Goal: Task Accomplishment & Management: Manage account settings

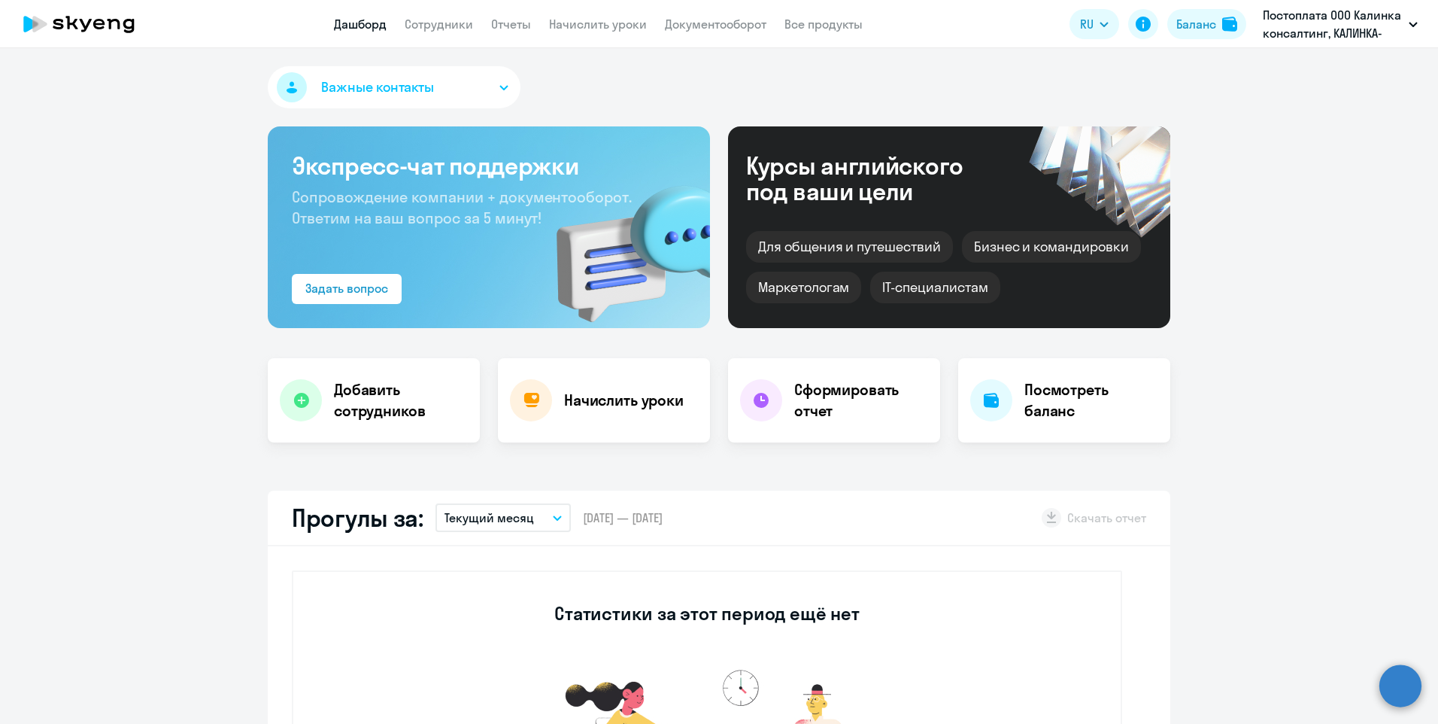
select select "30"
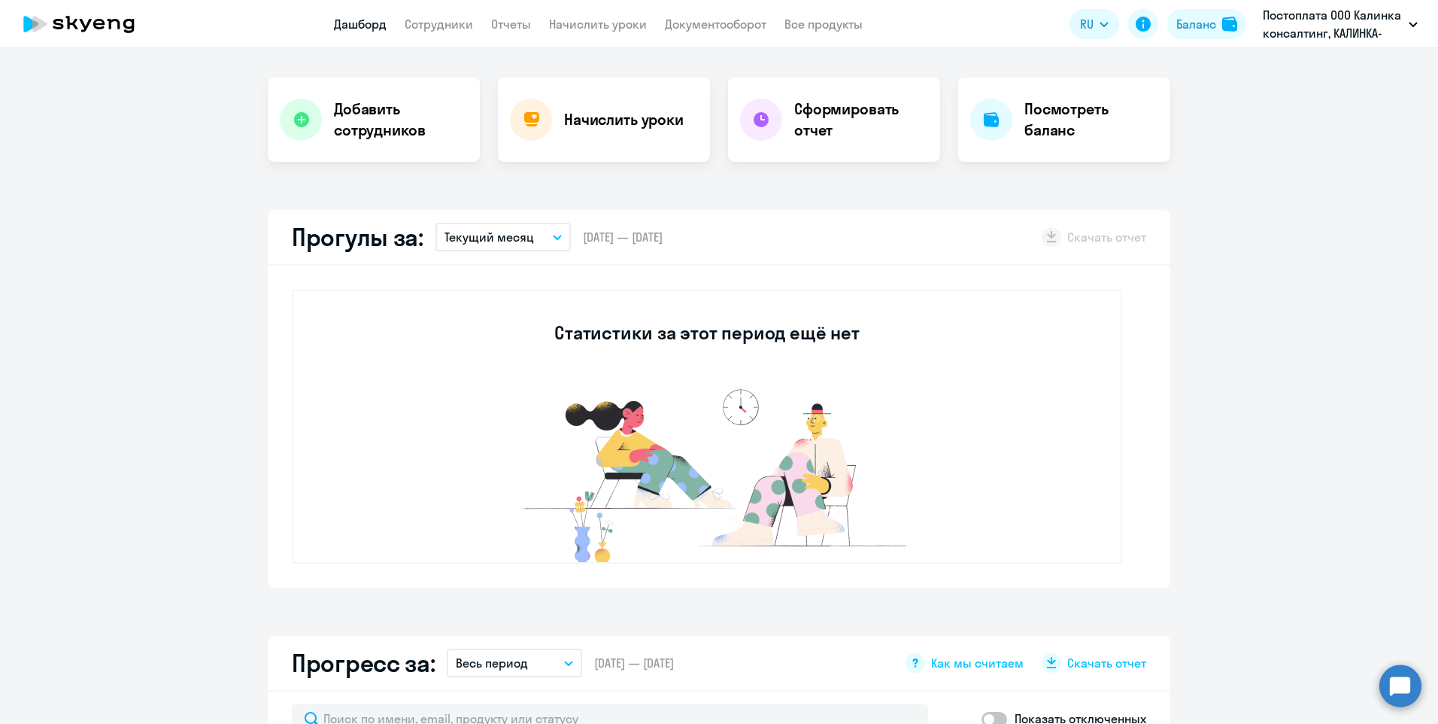
scroll to position [226, 0]
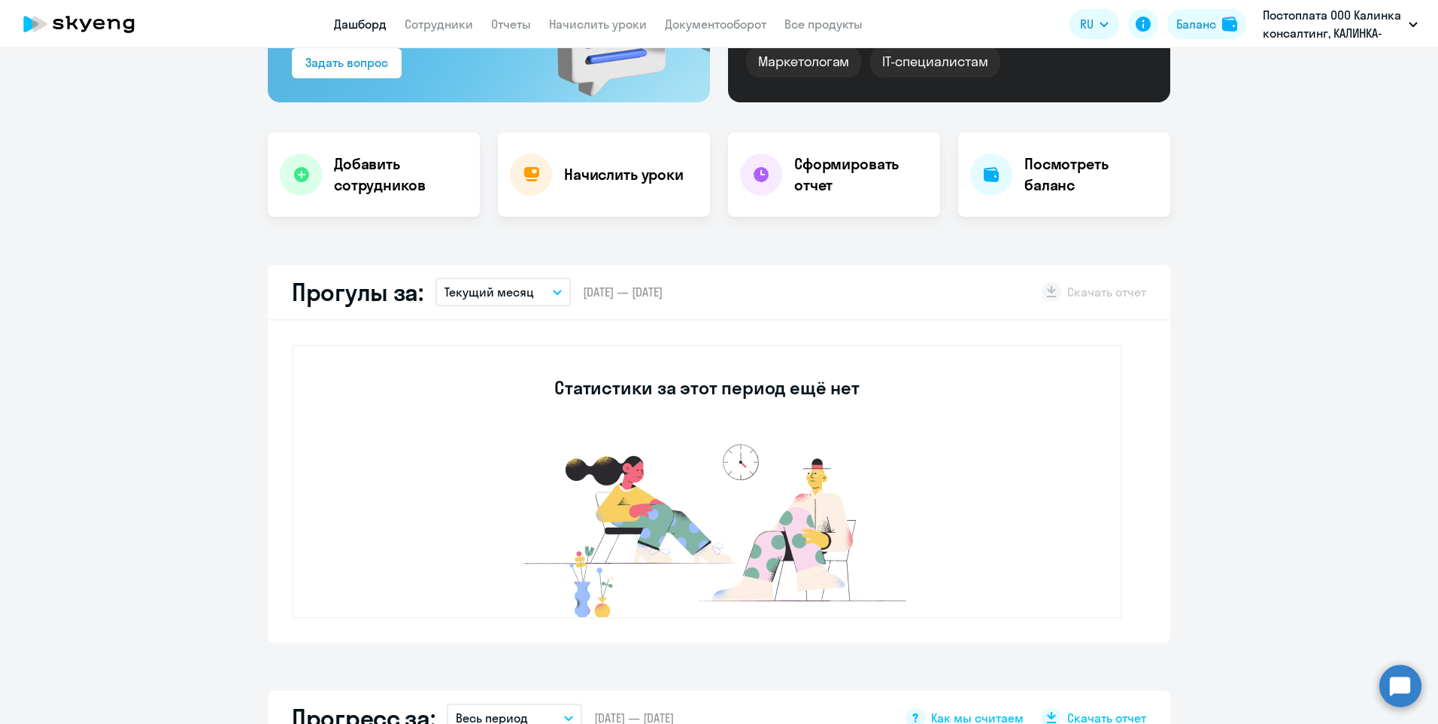
click at [521, 292] on p "Текущий месяц" at bounding box center [490, 292] width 90 height 18
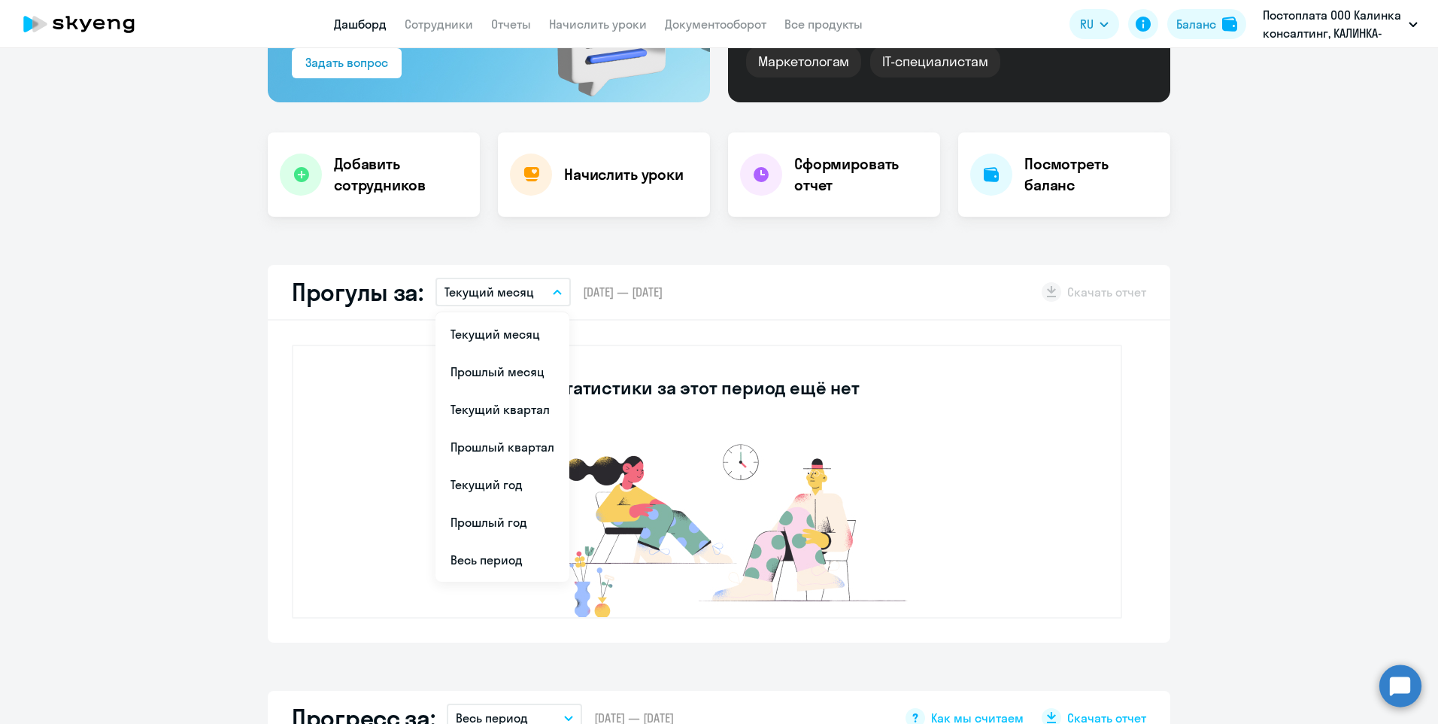
click at [521, 292] on p "Текущий месяц" at bounding box center [490, 292] width 90 height 18
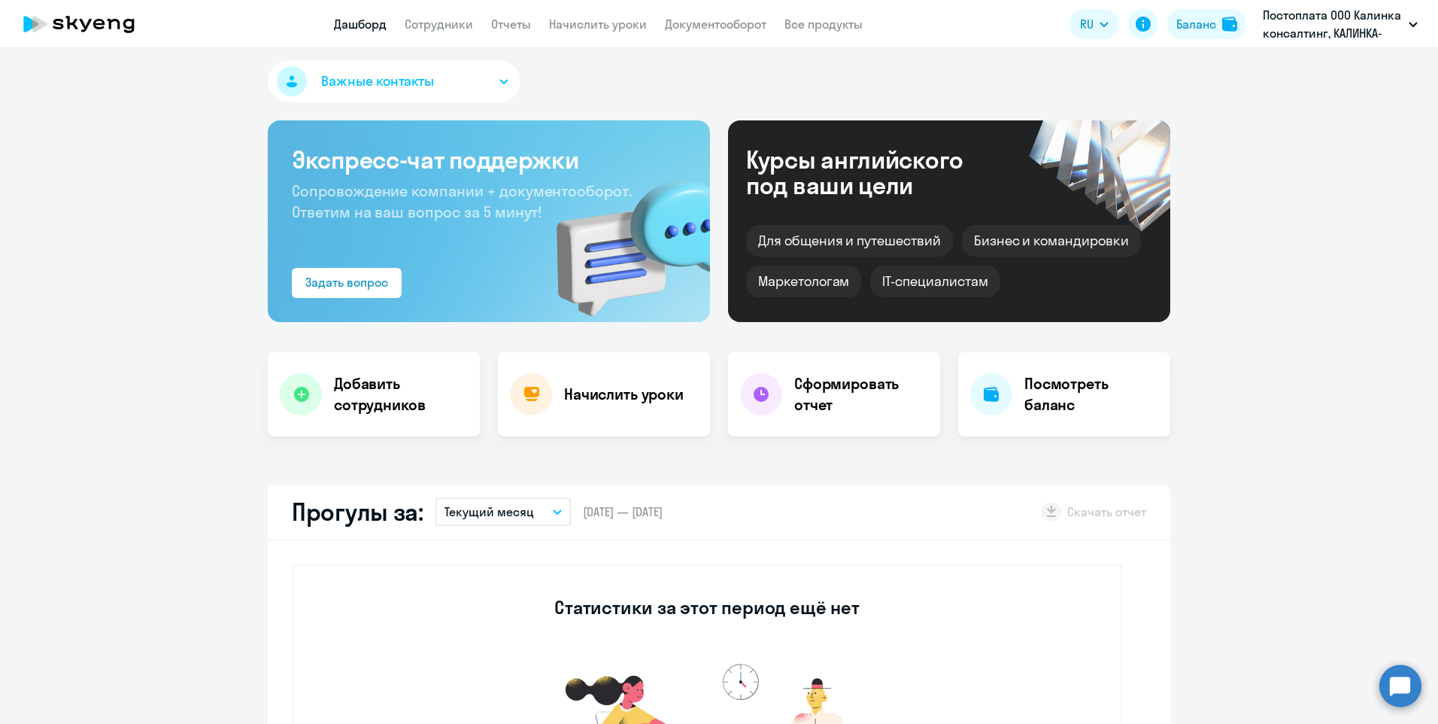
scroll to position [0, 0]
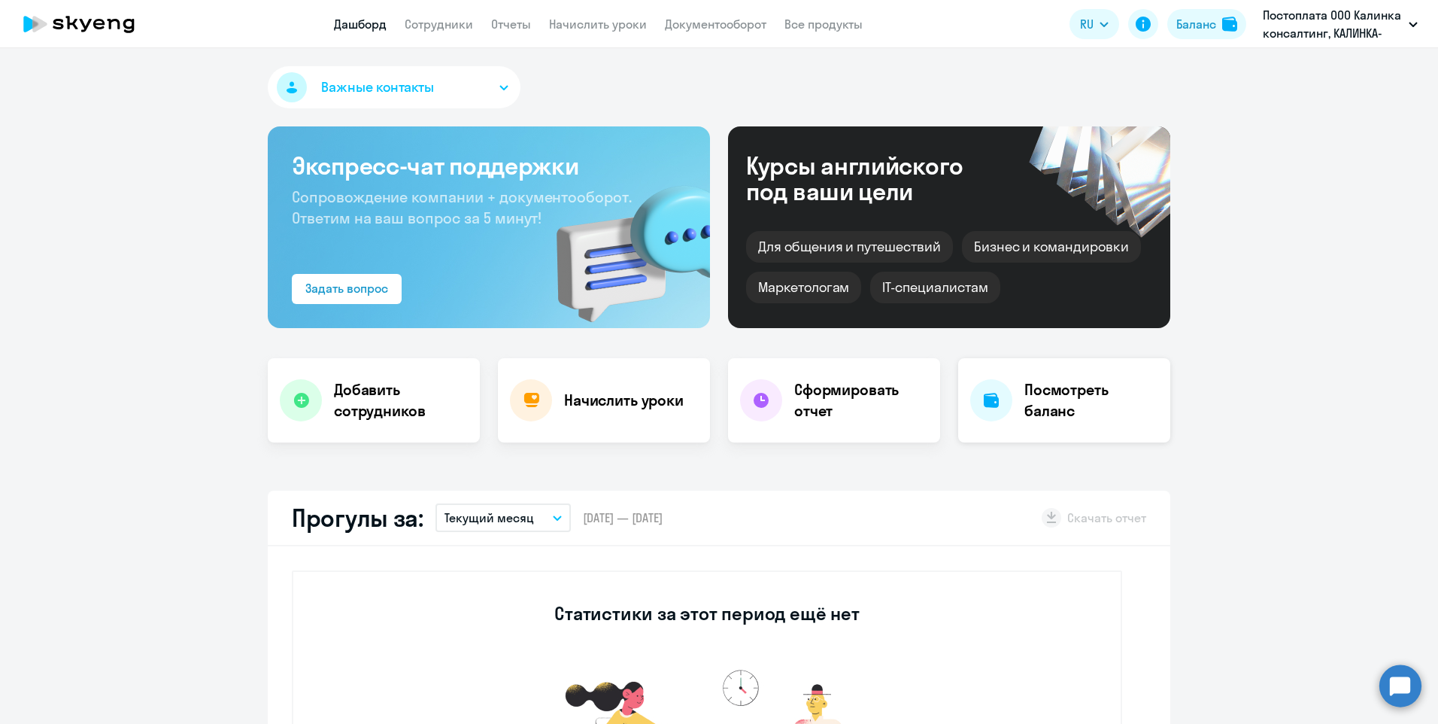
click at [1119, 386] on h4 "Посмотреть баланс" at bounding box center [1092, 400] width 134 height 42
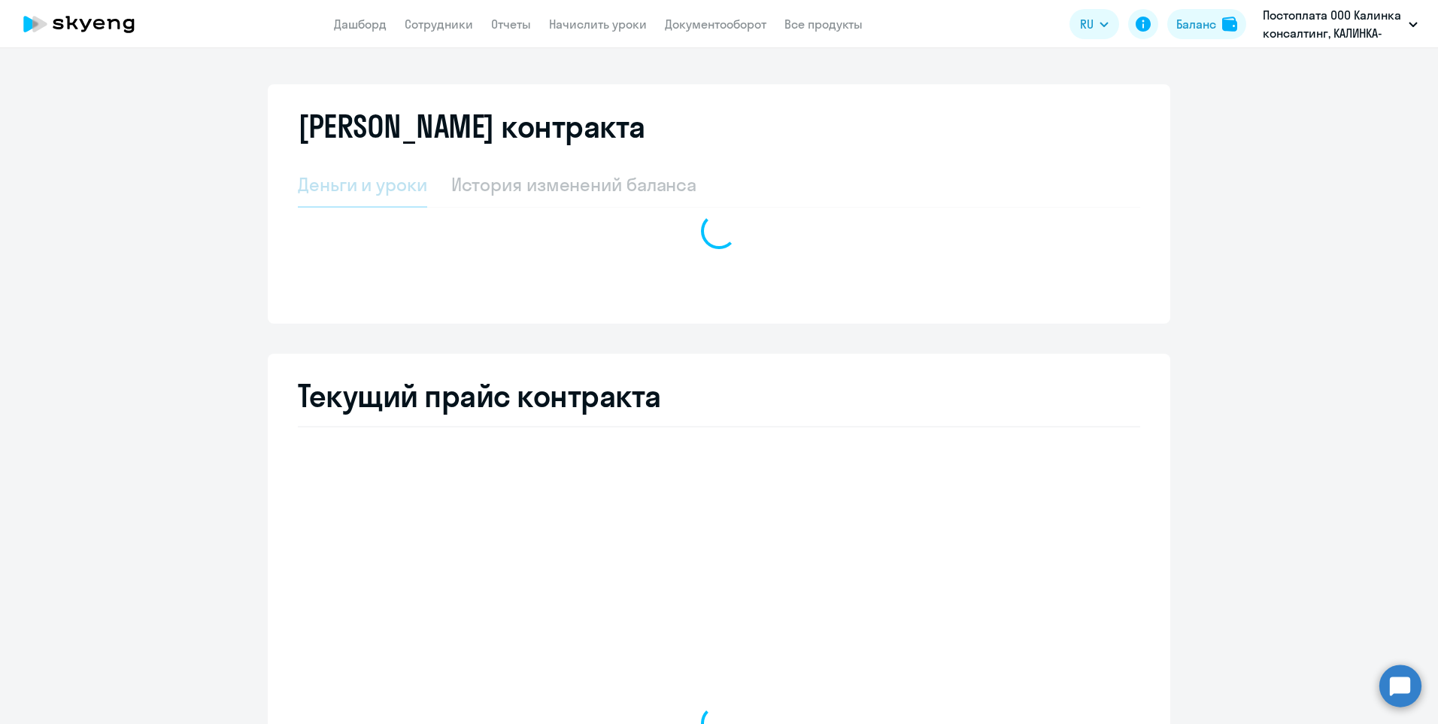
select select "english_adult_not_native_speaker"
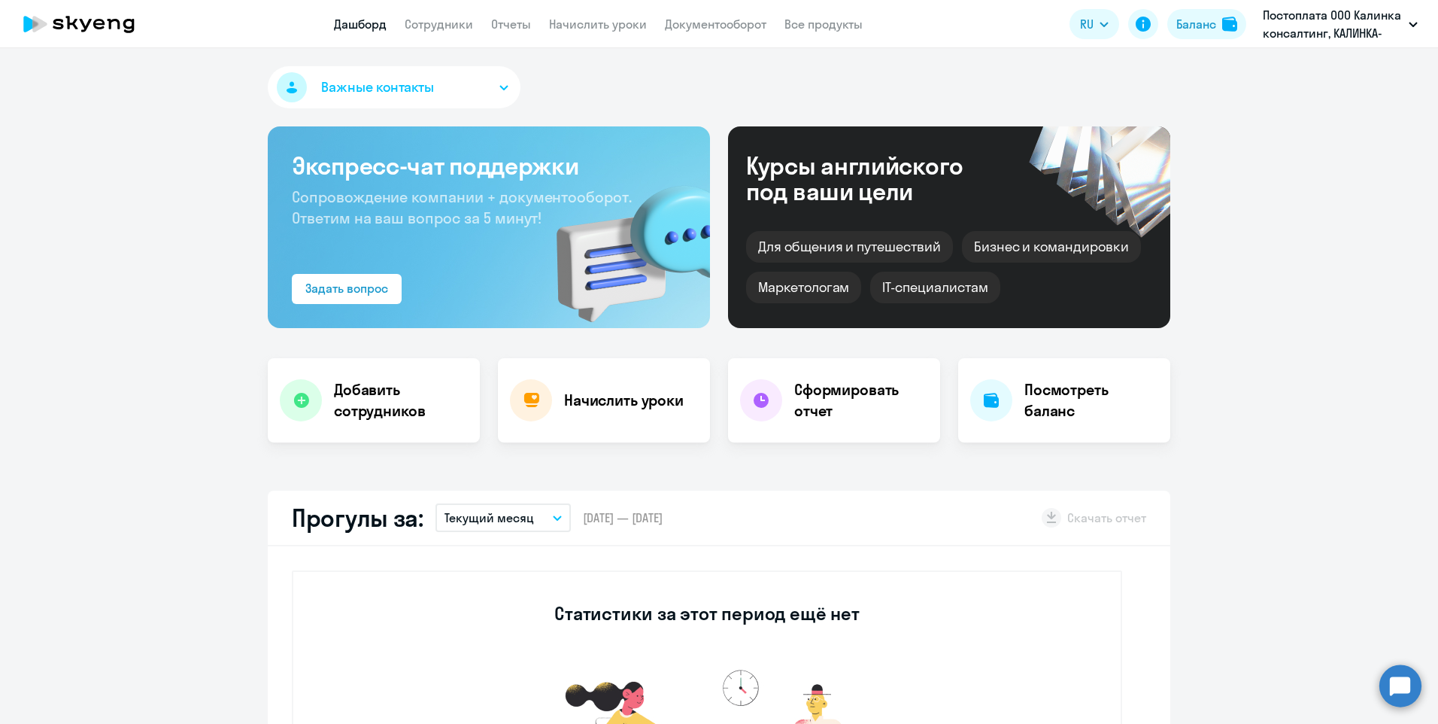
select select "30"
click at [436, 25] on link "Сотрудники" at bounding box center [439, 24] width 68 height 15
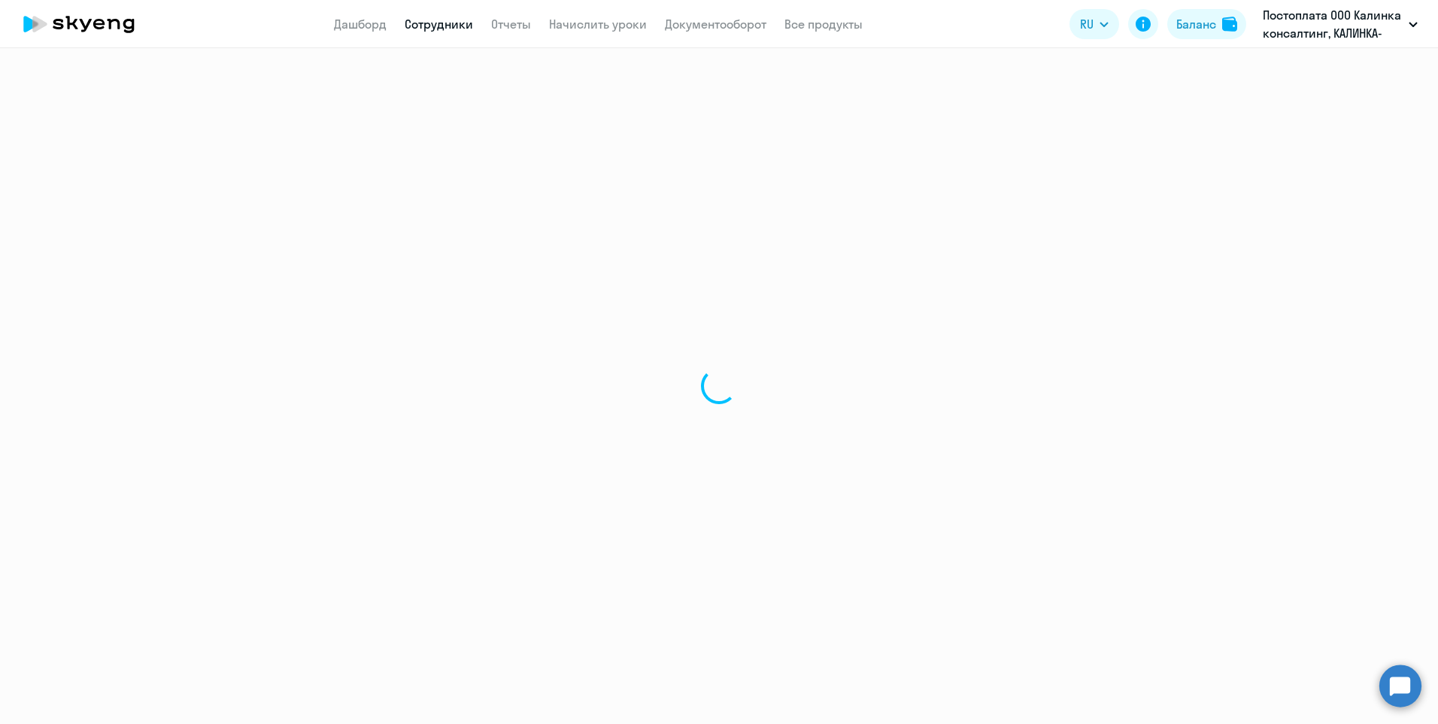
select select "30"
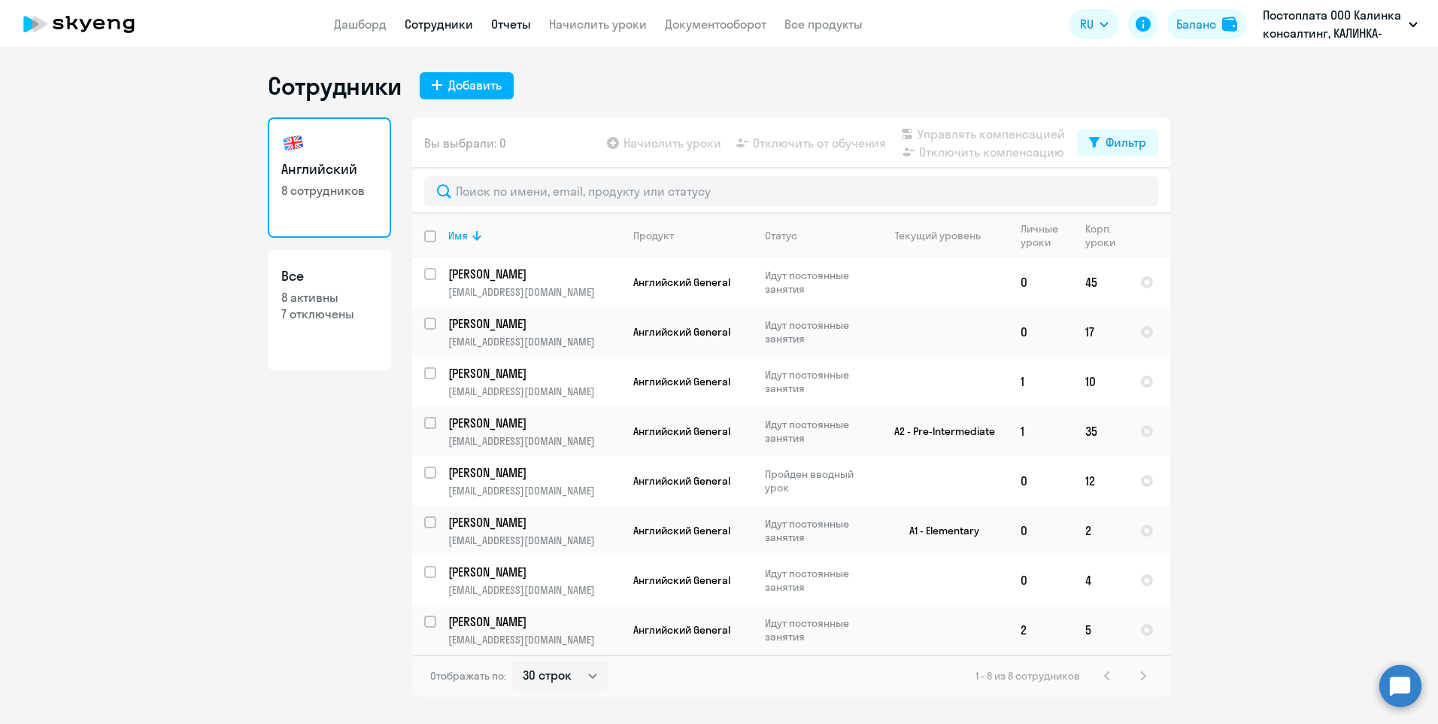
click at [512, 20] on link "Отчеты" at bounding box center [511, 24] width 40 height 15
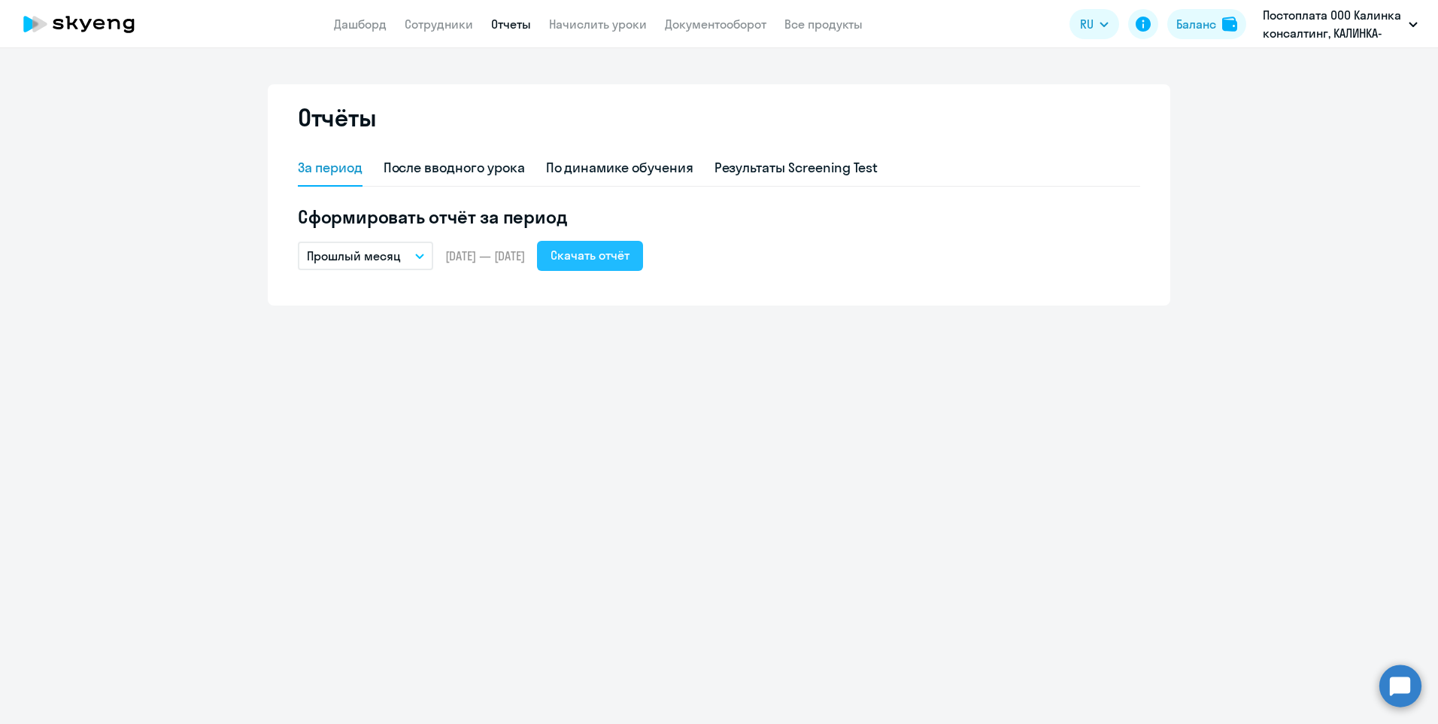
click at [630, 262] on div "Скачать отчёт" at bounding box center [590, 255] width 79 height 18
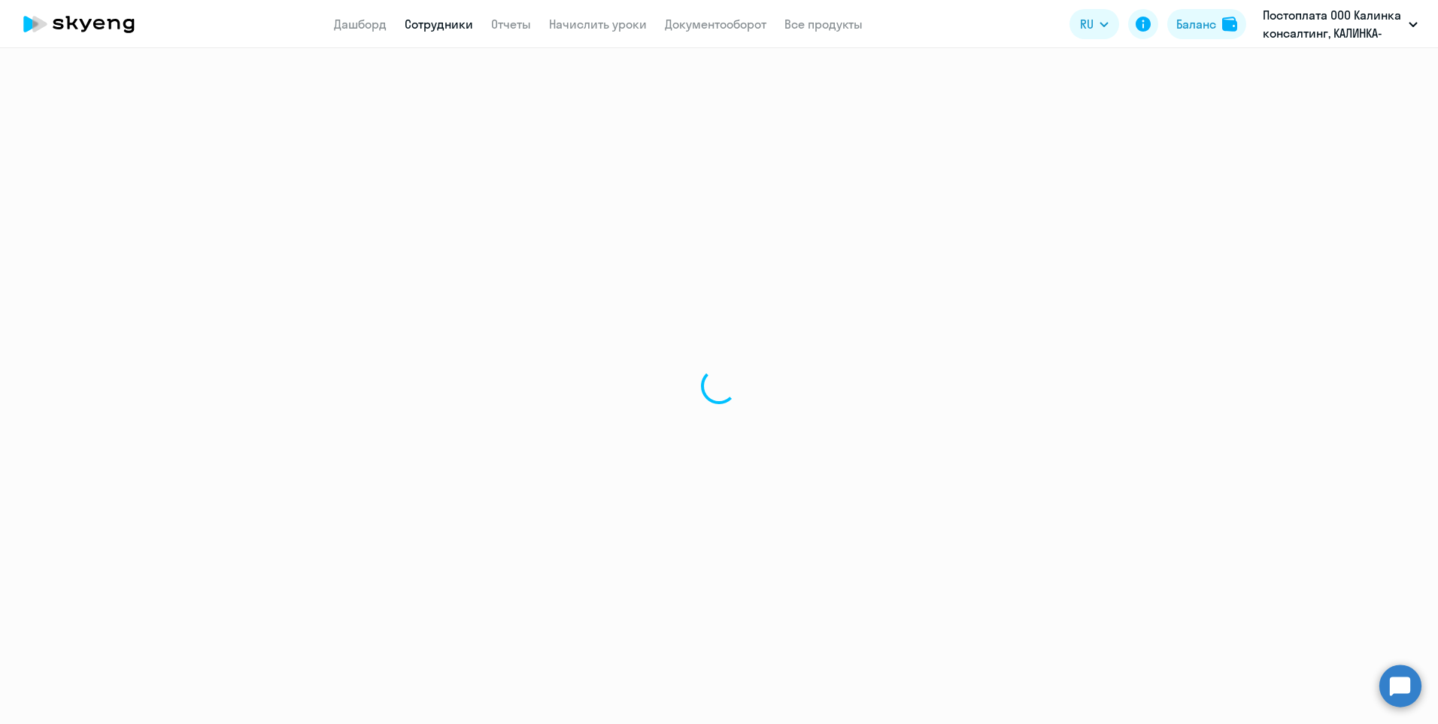
select select "30"
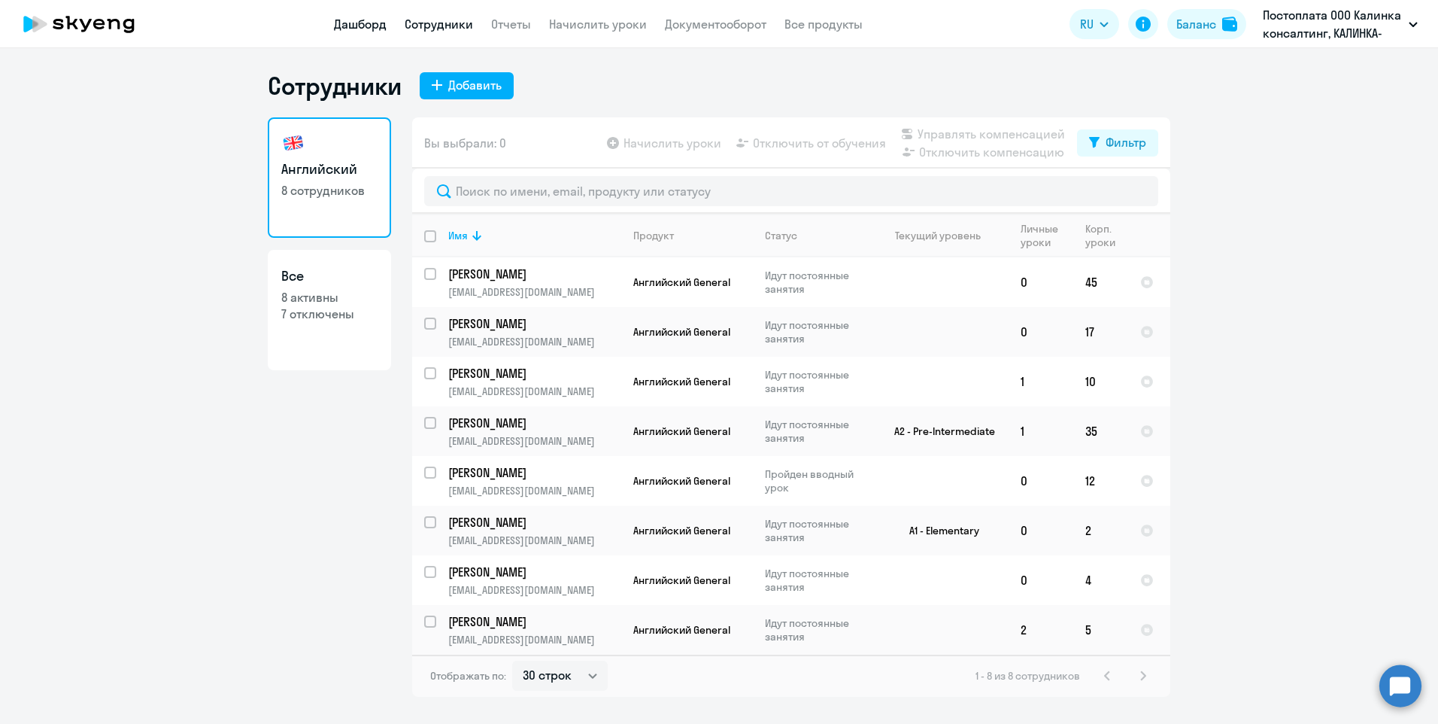
click at [354, 21] on link "Дашборд" at bounding box center [360, 24] width 53 height 15
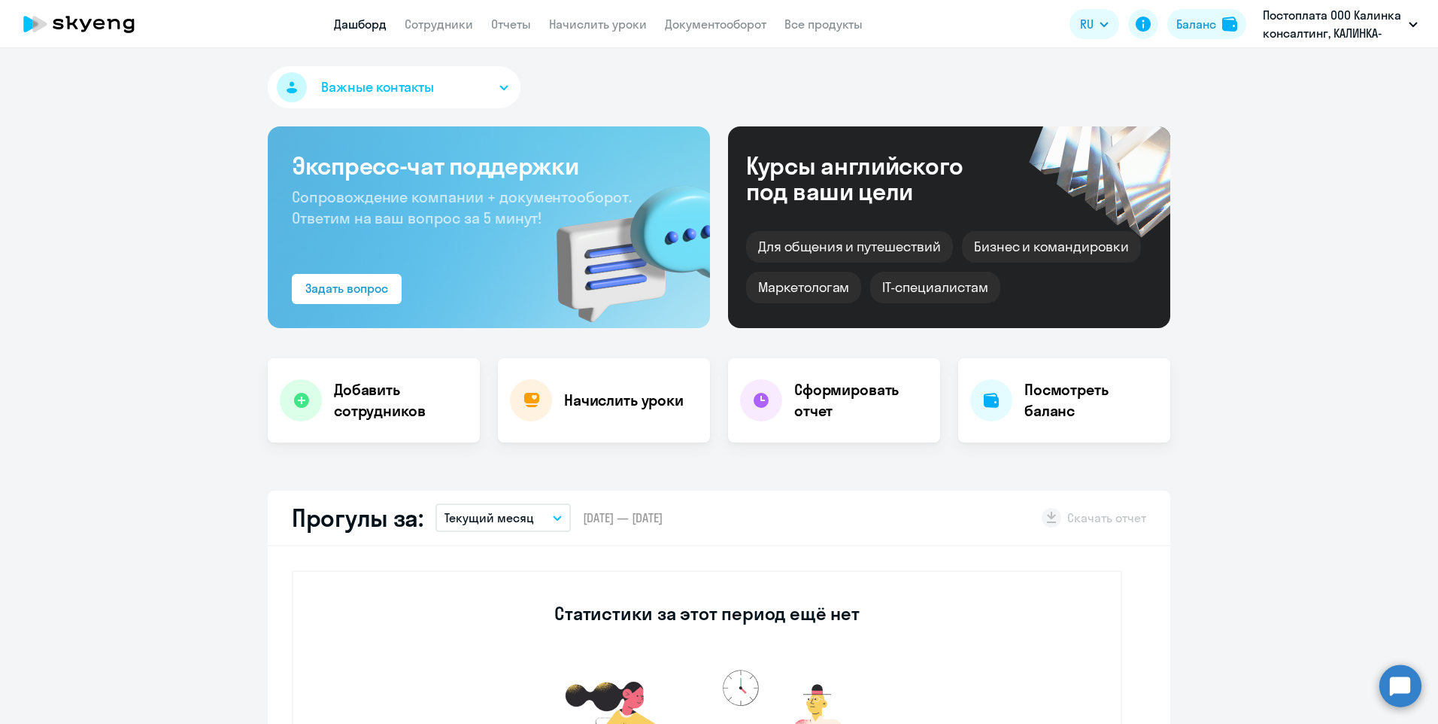
select select "30"
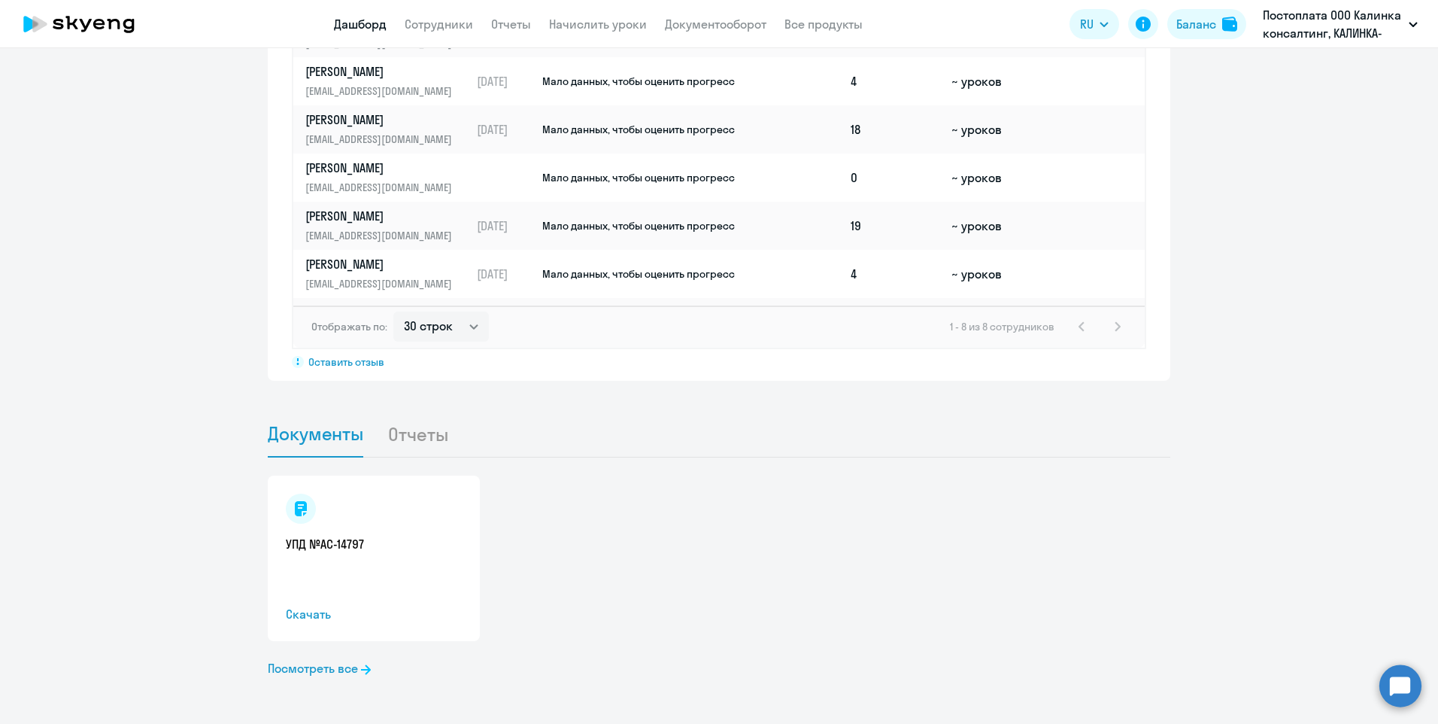
scroll to position [1217, 0]
click at [319, 536] on link "УПД №AC-14797" at bounding box center [374, 542] width 176 height 17
click at [321, 535] on link "УПД №AC-14797" at bounding box center [374, 542] width 176 height 17
click at [403, 436] on li "Отчеты" at bounding box center [429, 432] width 85 height 46
click at [427, 431] on li "Отчеты" at bounding box center [429, 432] width 85 height 46
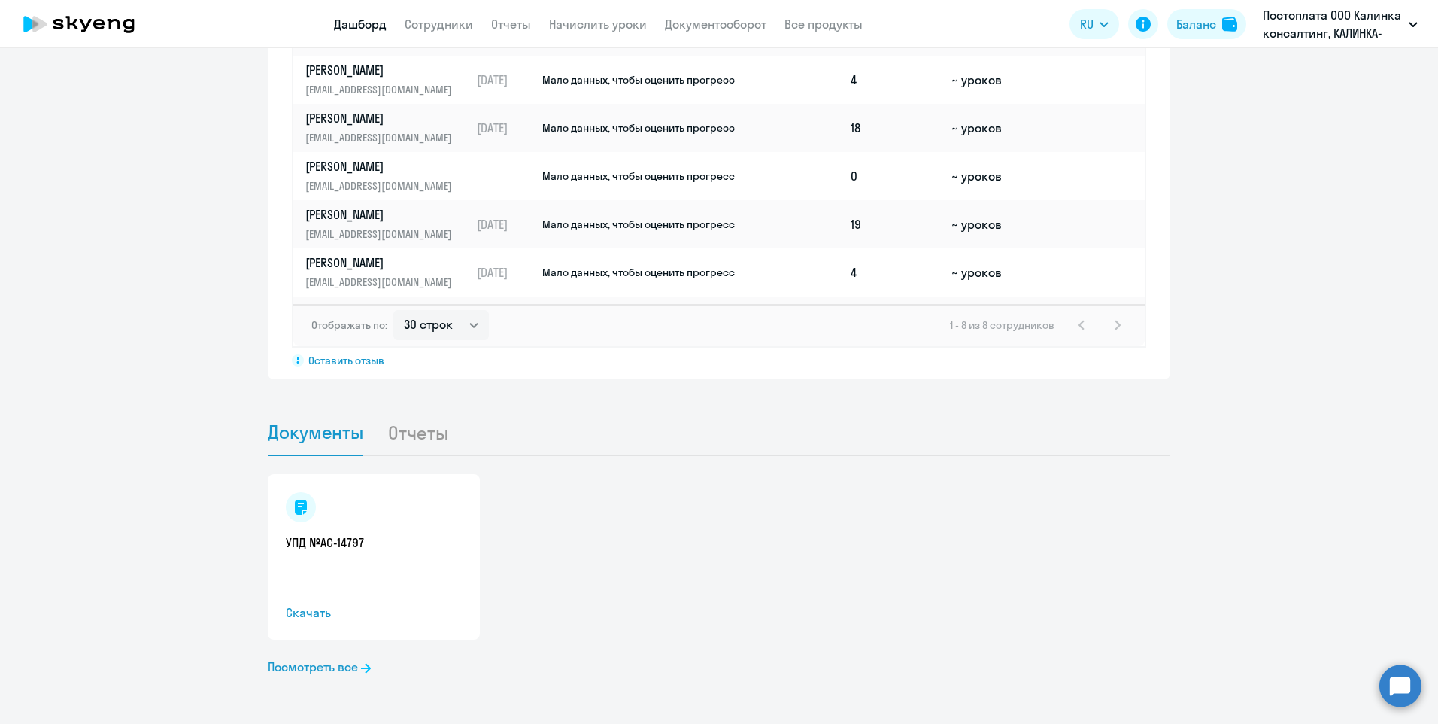
click at [321, 431] on span "Документы" at bounding box center [316, 432] width 96 height 23
click at [343, 667] on link "Посмотреть все" at bounding box center [319, 666] width 103 height 18
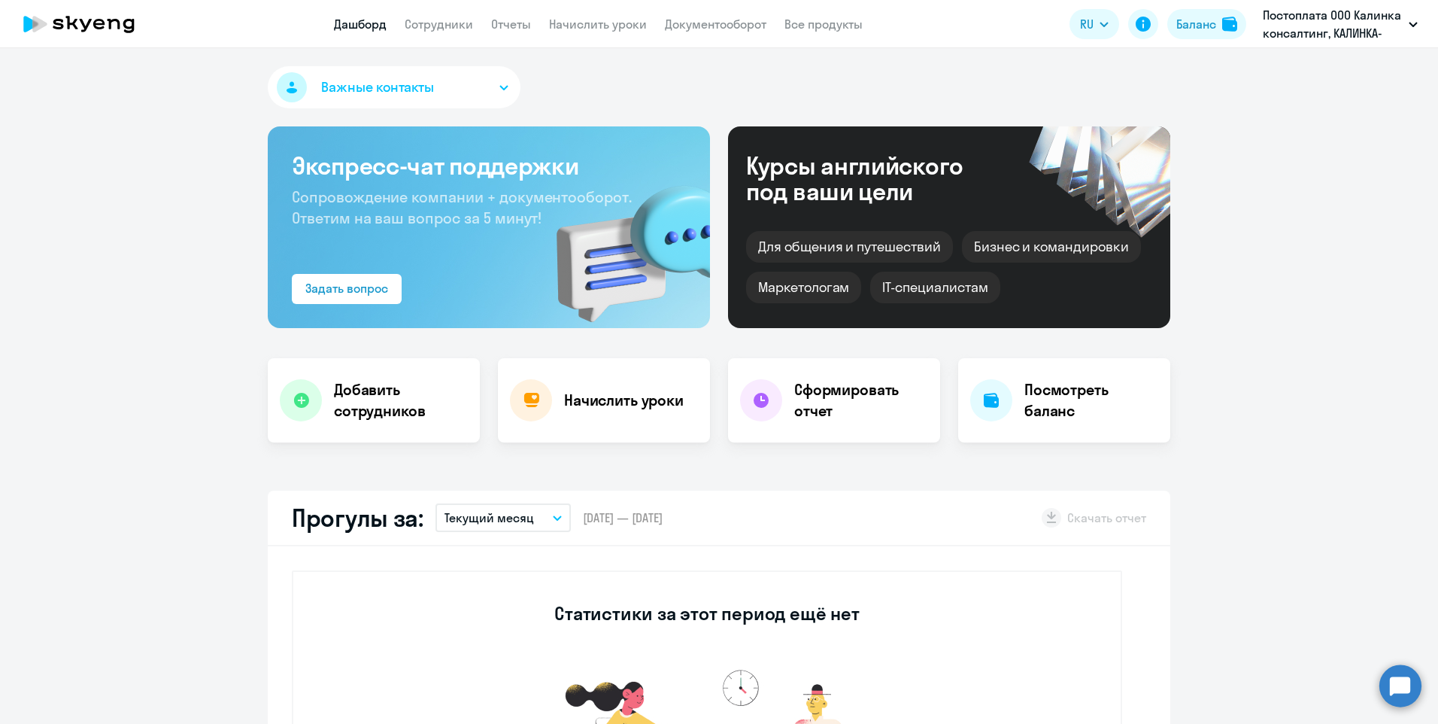
select select "30"
click at [434, 23] on link "Сотрудники" at bounding box center [439, 24] width 68 height 15
select select "30"
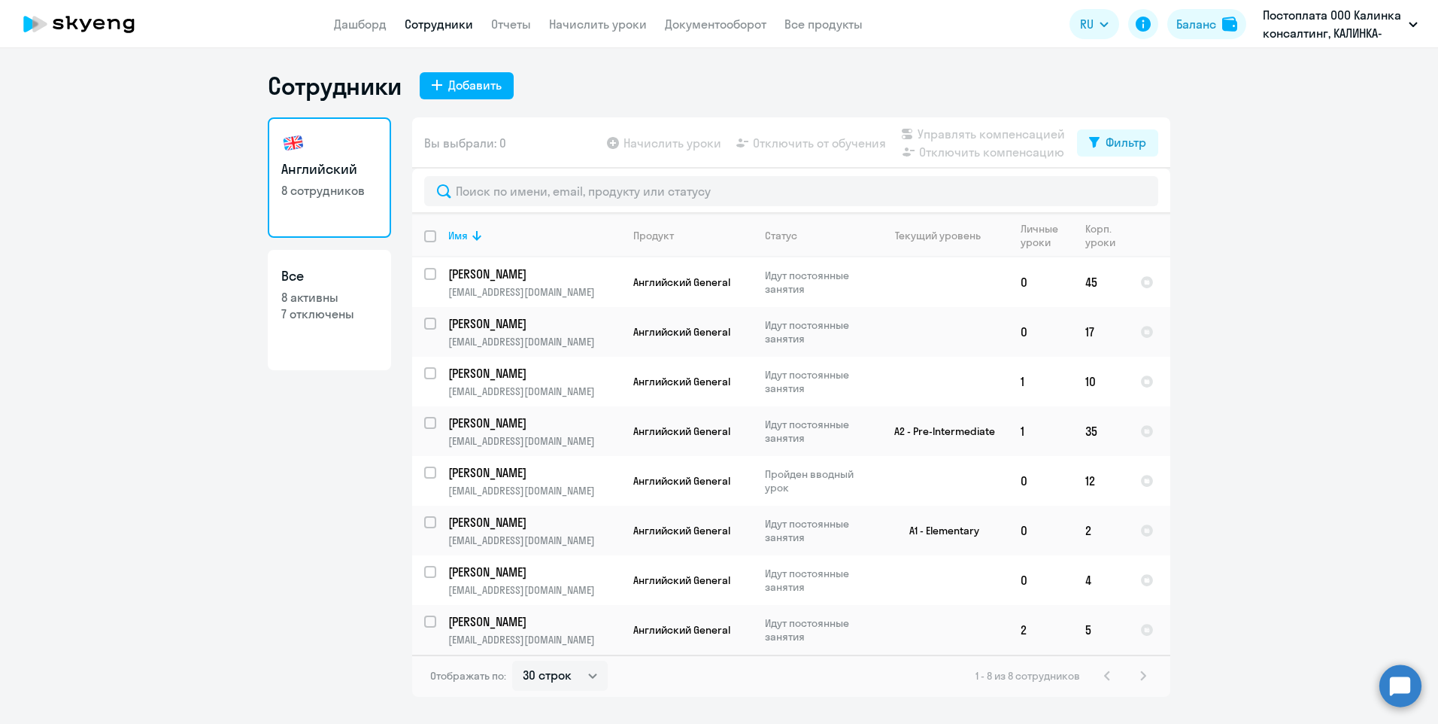
click at [241, 473] on ng-component "Сотрудники Добавить Английский 8 сотрудников Все 8 активны 7 отключены Вы выбра…" at bounding box center [719, 384] width 1438 height 626
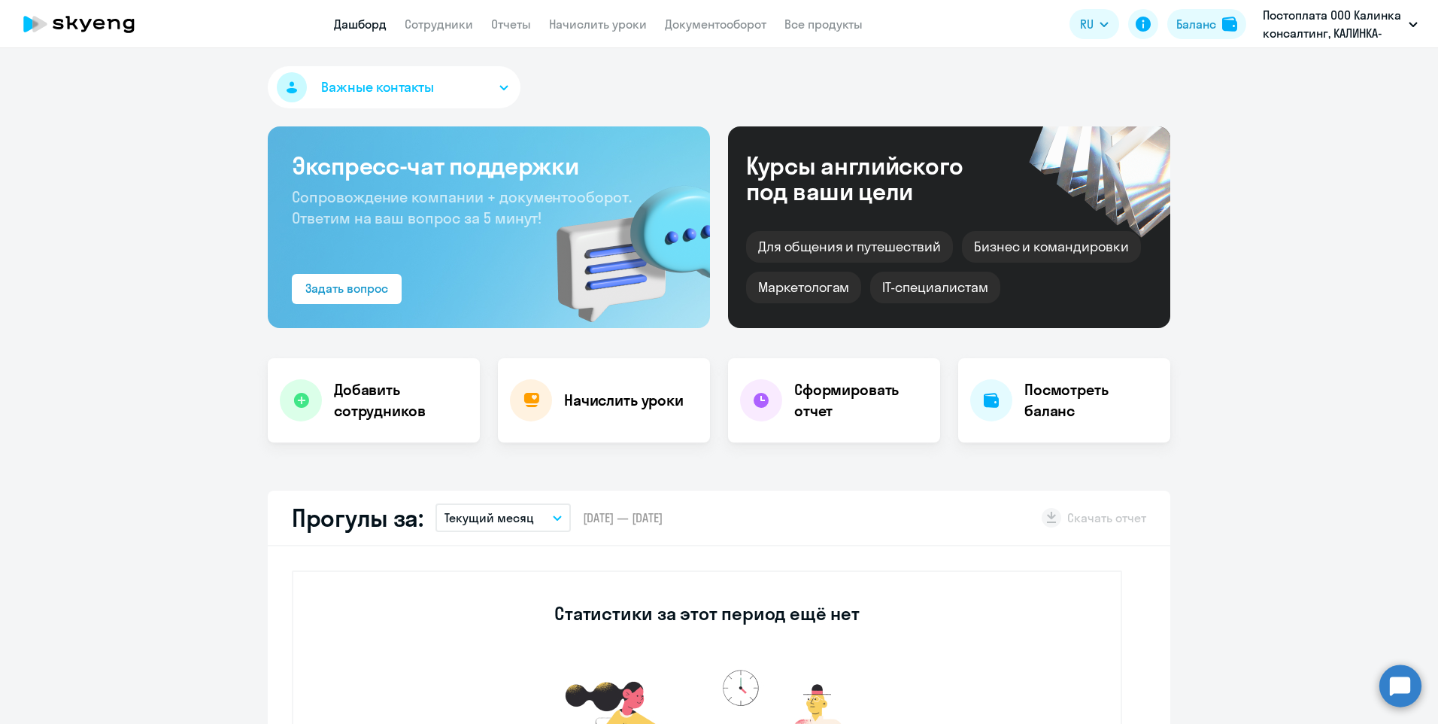
select select "30"
